Goal: Information Seeking & Learning: Learn about a topic

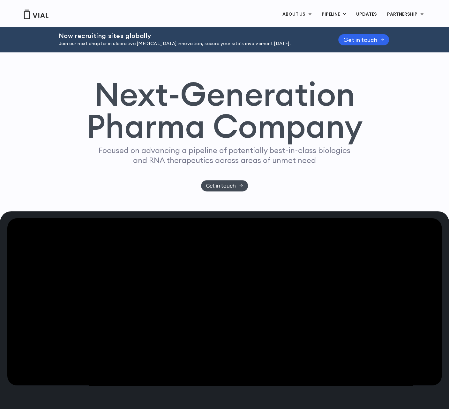
click at [360, 76] on div "Next-Generation Pharma Company Focused on advancing a pipeline of potentially b…" at bounding box center [224, 131] width 449 height 159
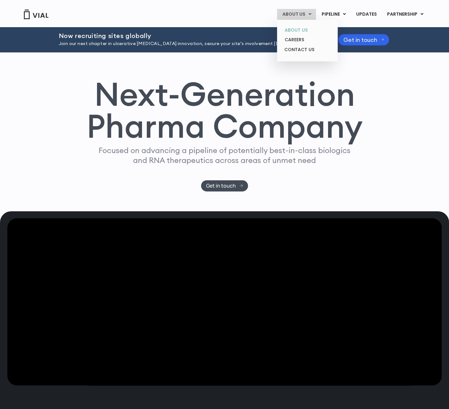
click at [296, 29] on link "ABOUT US" at bounding box center [307, 30] width 56 height 10
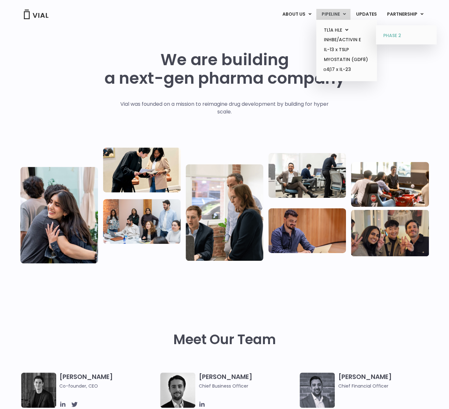
click at [391, 36] on link "PHASE 2" at bounding box center [406, 36] width 56 height 10
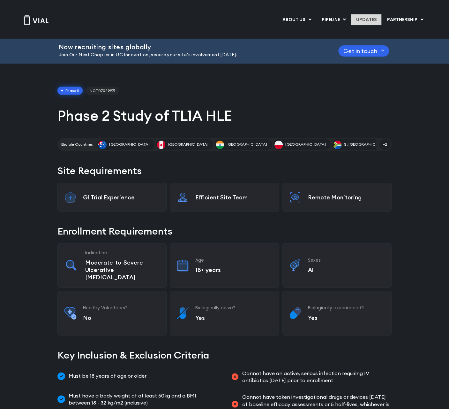
click at [370, 18] on link "UPDATES" at bounding box center [366, 19] width 31 height 11
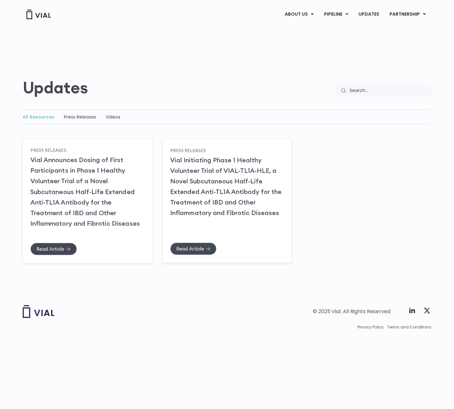
click at [57, 249] on span "Read Article" at bounding box center [50, 248] width 28 height 5
click at [195, 249] on span "Read Article" at bounding box center [190, 248] width 28 height 5
click at [88, 117] on link "Press Releases" at bounding box center [80, 117] width 32 height 6
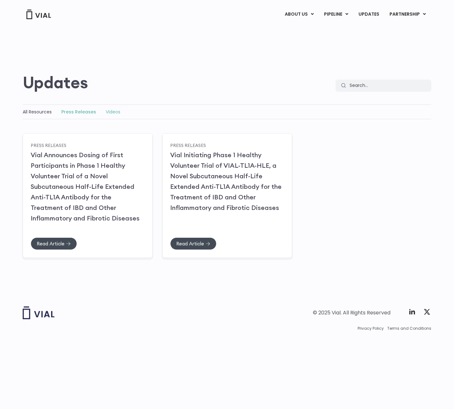
click at [108, 111] on link "Videos" at bounding box center [113, 112] width 15 height 6
type input "HLE"
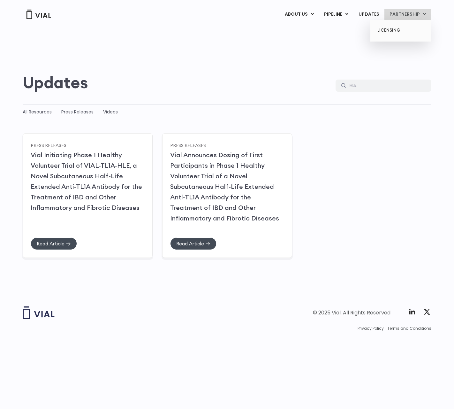
click at [424, 12] on icon at bounding box center [424, 14] width 3 height 4
click at [399, 31] on link "LICENSING" at bounding box center [401, 30] width 56 height 10
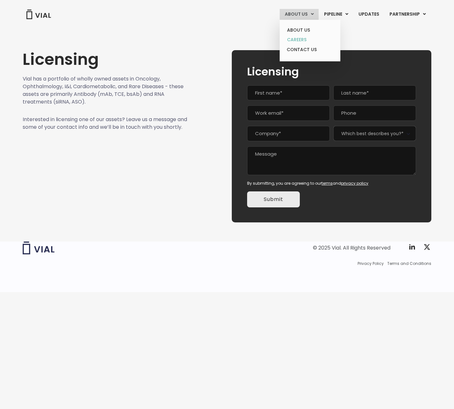
click at [298, 40] on link "CAREERS" at bounding box center [310, 40] width 56 height 10
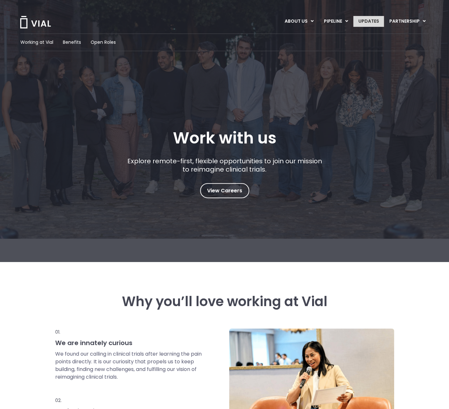
click at [370, 19] on link "UPDATES" at bounding box center [368, 21] width 31 height 11
